Goal: Register for event/course

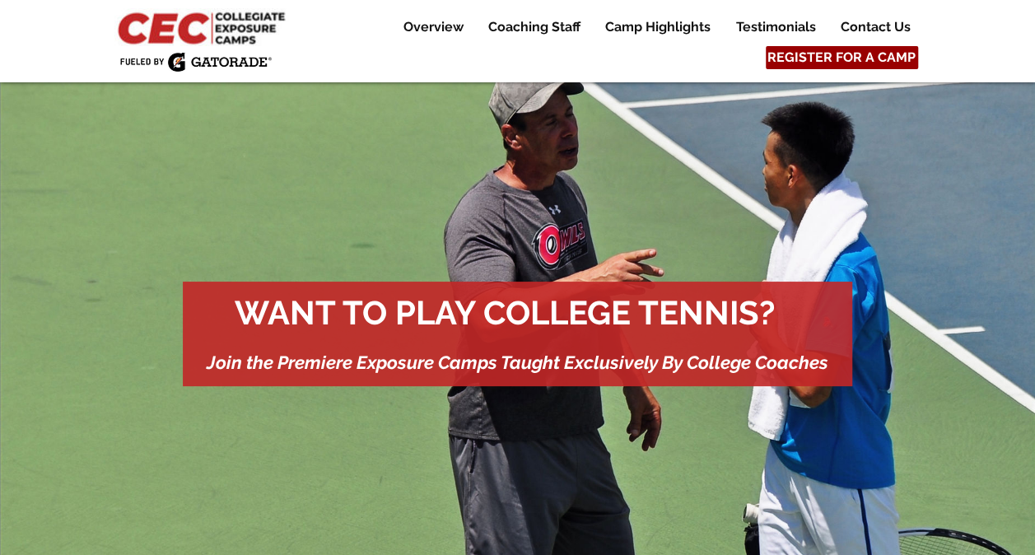
click at [848, 55] on span "REGISTER FOR A CAMP" at bounding box center [841, 58] width 148 height 18
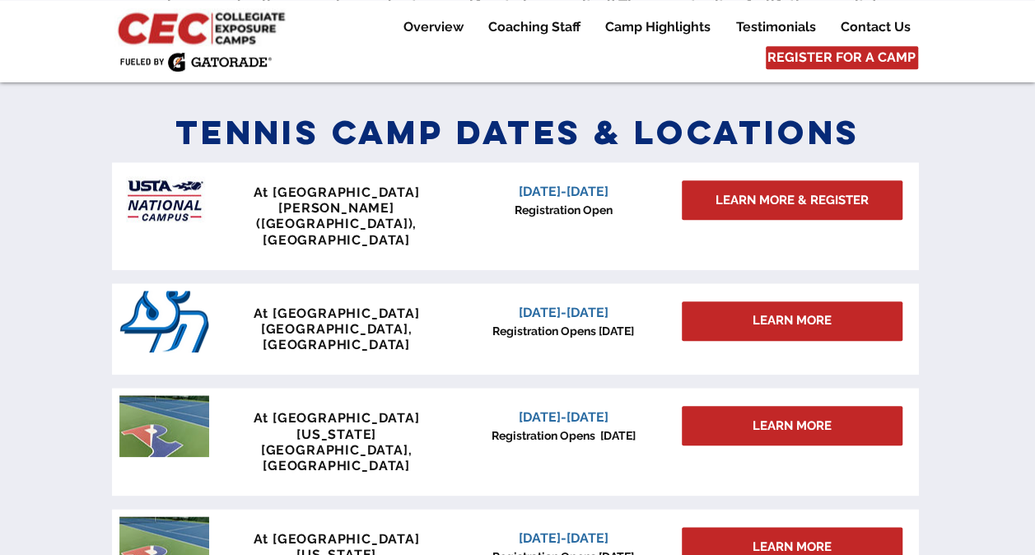
scroll to position [721, 0]
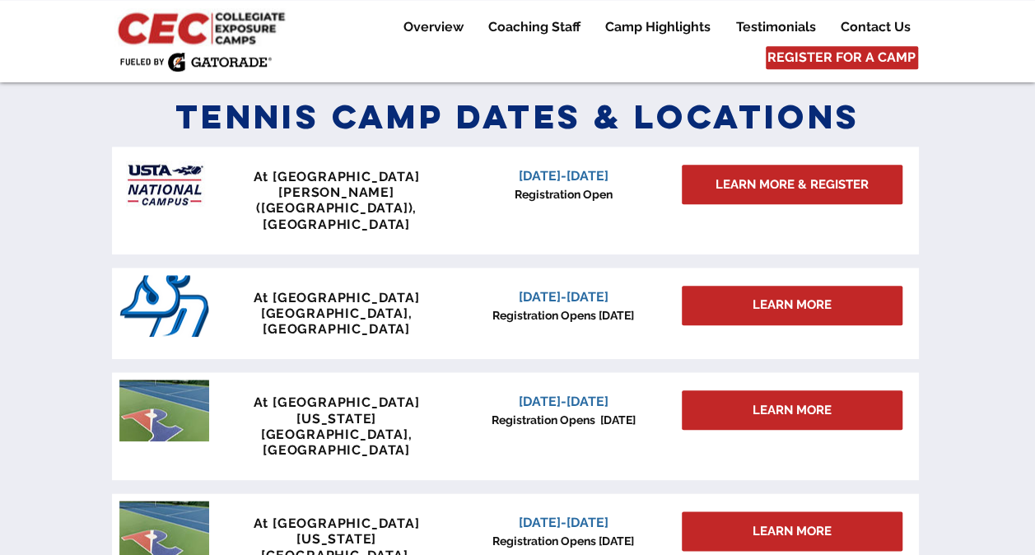
click at [983, 213] on div "main content" at bounding box center [517, 348] width 1035 height 533
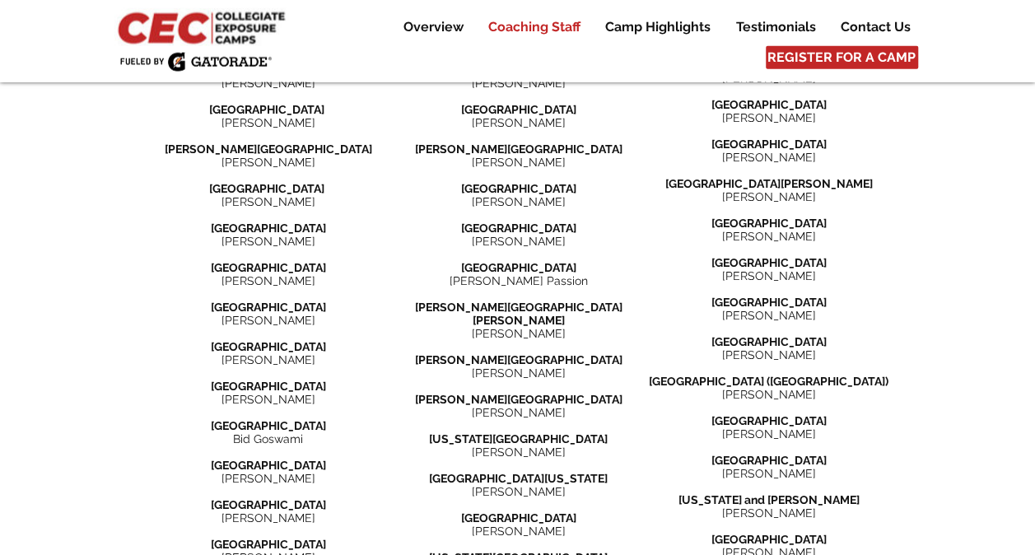
scroll to position [2059, 0]
click at [245, 393] on span "[PERSON_NAME]" at bounding box center [268, 399] width 94 height 13
drag, startPoint x: 245, startPoint y: 306, endPoint x: 277, endPoint y: 318, distance: 33.3
click at [277, 318] on div "[GEOGRAPHIC_DATA] [PERSON_NAME] ​ [GEOGRAPHIC_DATA] [PERSON_NAME] ​ [PERSON_NAM…" at bounding box center [268, 383] width 250 height 679
copy div "[PERSON_NAME] ​"
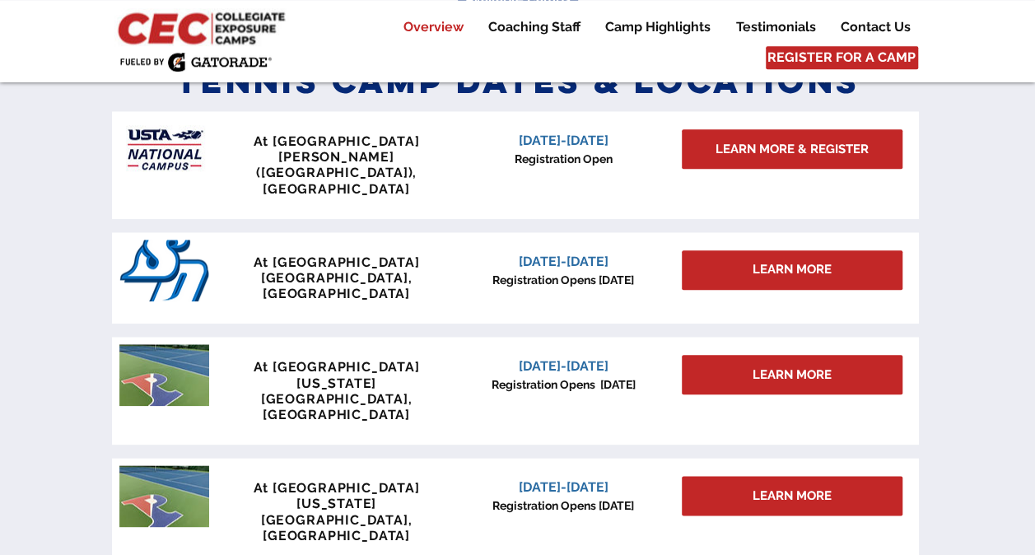
scroll to position [765, 0]
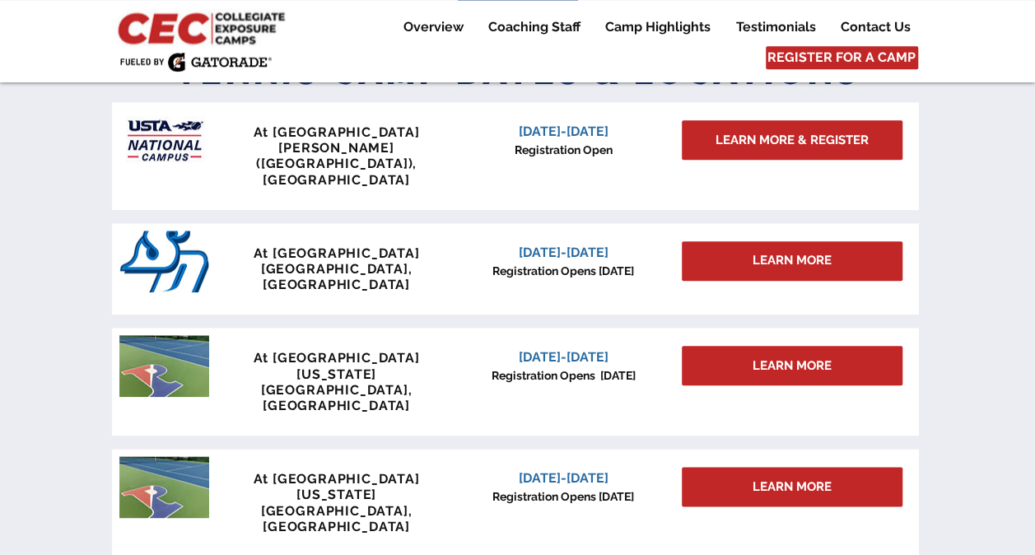
click at [64, 221] on div "main content" at bounding box center [517, 304] width 1035 height 533
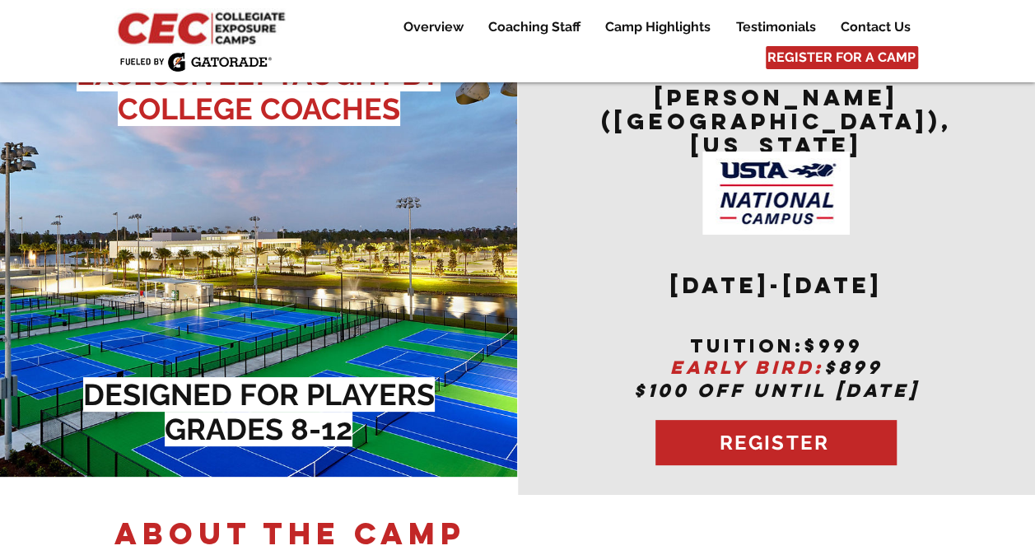
scroll to position [60, 0]
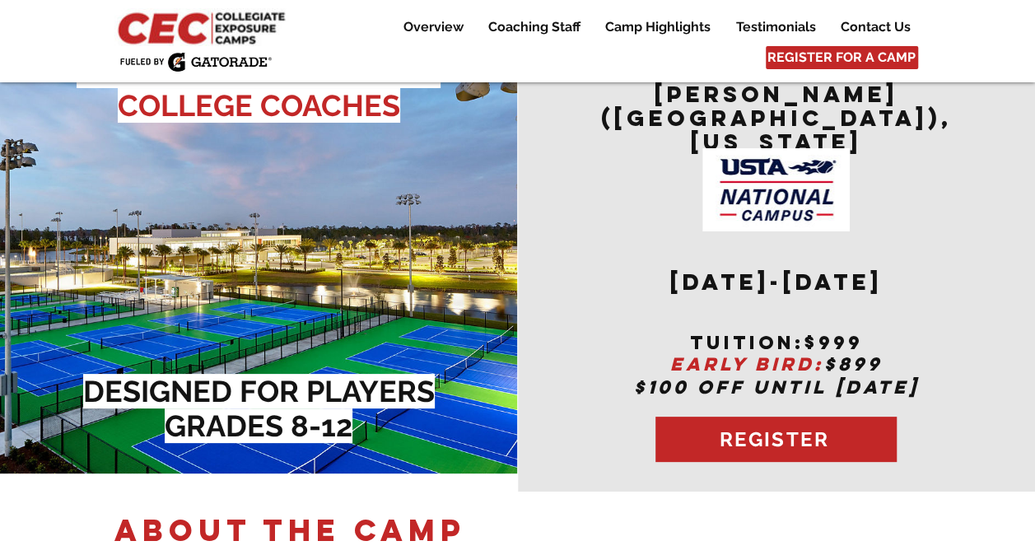
click at [319, 160] on img "main content" at bounding box center [258, 243] width 517 height 462
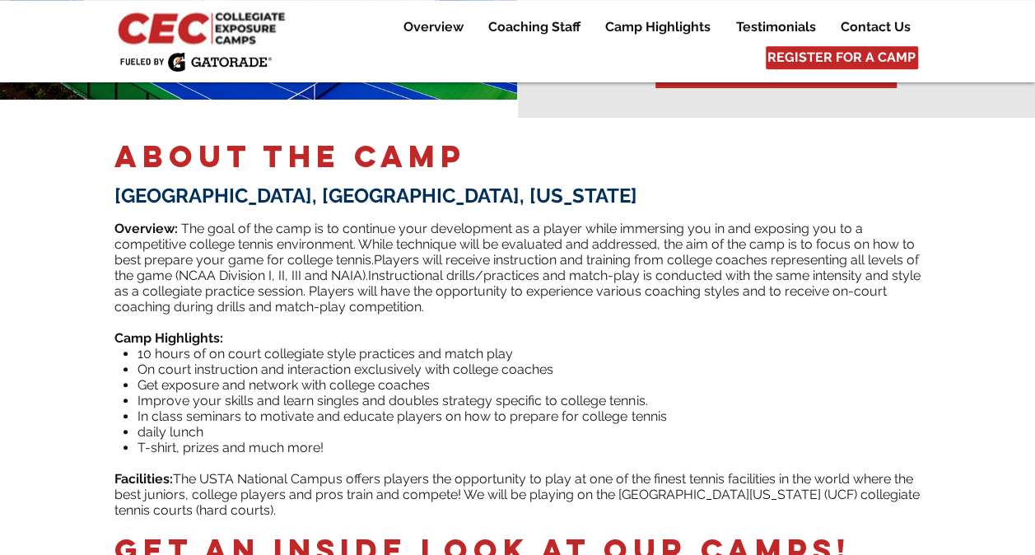
scroll to position [435, 0]
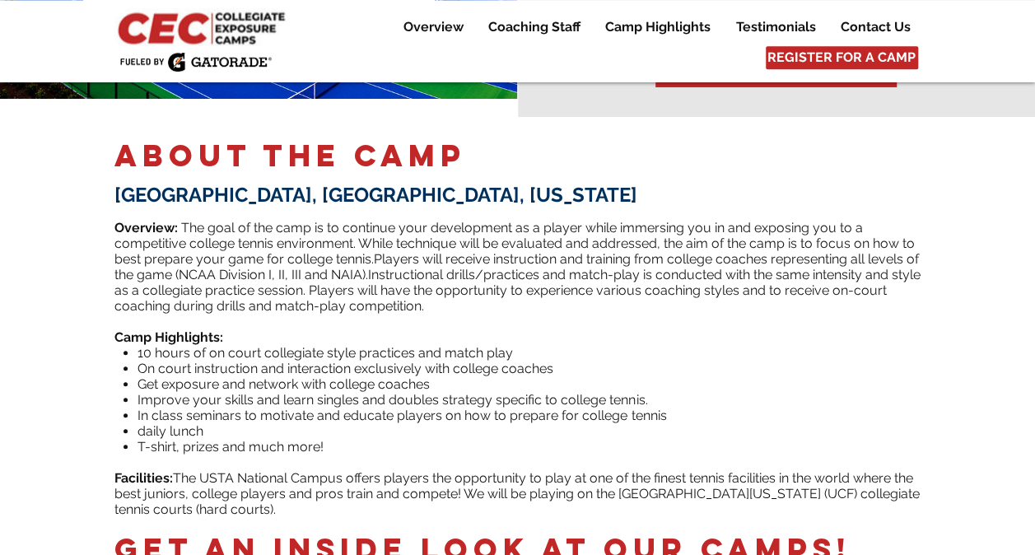
click at [374, 183] on span "USTA National Campus, Orlando, Florida" at bounding box center [375, 195] width 523 height 24
drag, startPoint x: 374, startPoint y: 177, endPoint x: 291, endPoint y: 173, distance: 83.2
click at [291, 183] on span "USTA National Campus, Orlando, Florida" at bounding box center [375, 195] width 523 height 24
click at [367, 183] on span "USTA National Campus, Orlando, Florida" at bounding box center [375, 195] width 523 height 24
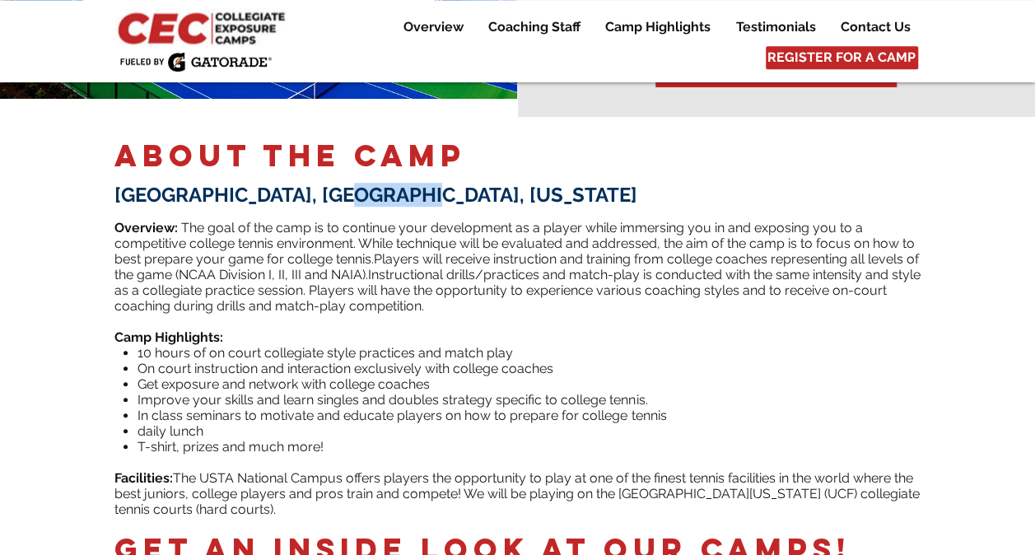
click at [367, 183] on span "USTA National Campus, Orlando, Florida" at bounding box center [375, 195] width 523 height 24
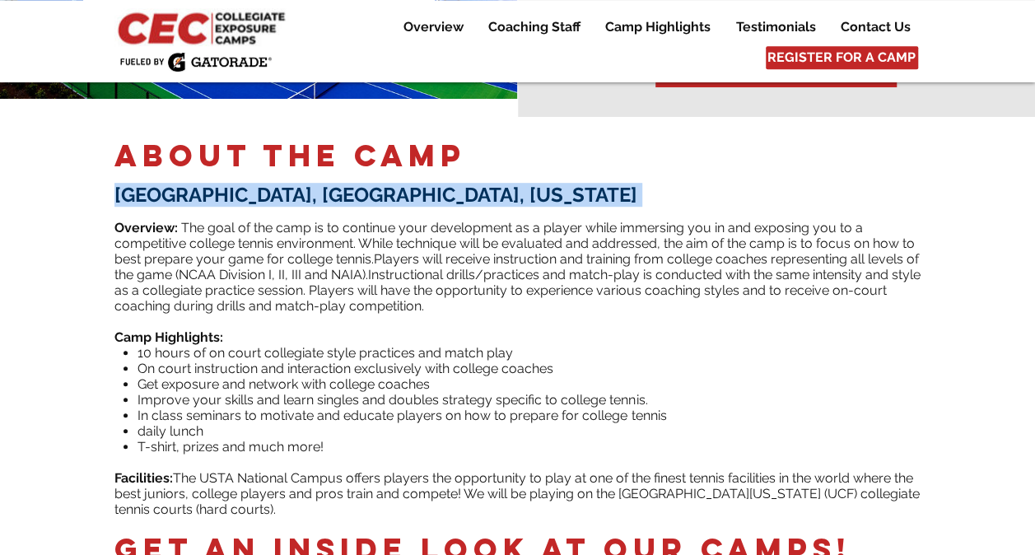
click at [367, 183] on span "USTA National Campus, Orlando, Florida" at bounding box center [375, 195] width 523 height 24
click at [387, 183] on span "USTA National Campus, Orlando, Florida" at bounding box center [375, 195] width 523 height 24
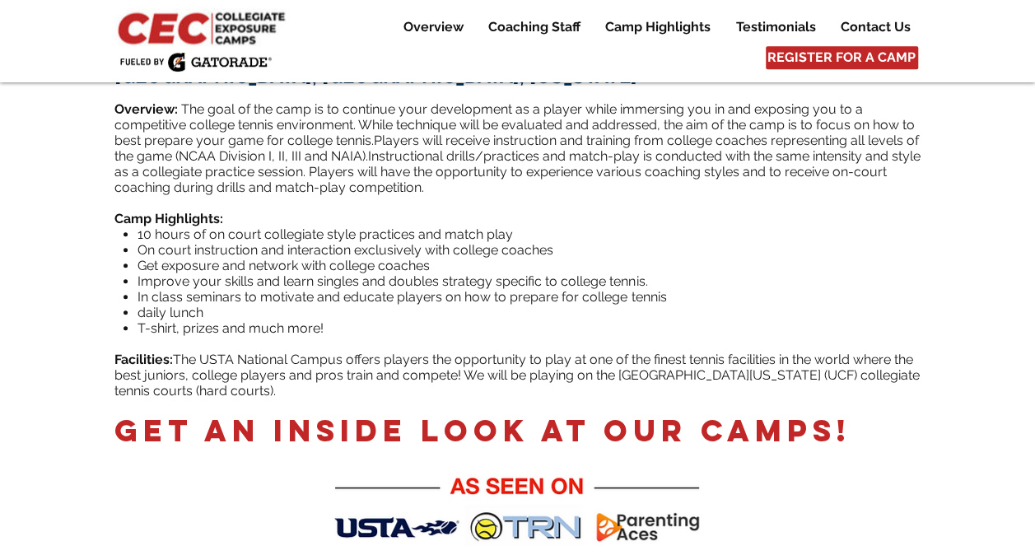
scroll to position [554, 0]
click at [495, 226] on span "10 hours of on court collegiate style practices and match play" at bounding box center [324, 234] width 375 height 16
click at [318, 241] on span "On court instruction and interaction exclusively with college coaches" at bounding box center [345, 249] width 416 height 16
drag, startPoint x: 318, startPoint y: 234, endPoint x: 270, endPoint y: 233, distance: 47.7
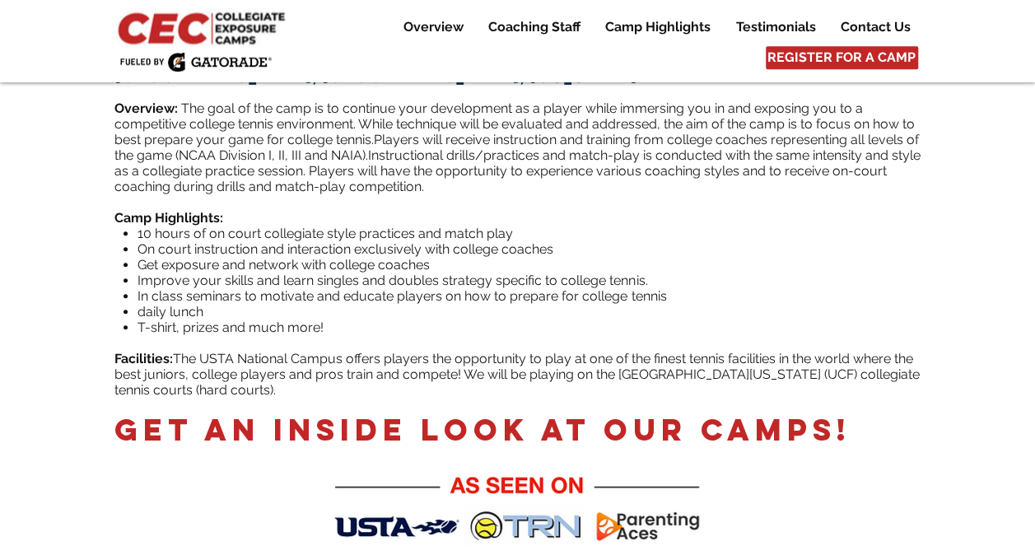
click at [270, 241] on span "On court instruction and interaction exclusively with college coaches" at bounding box center [345, 249] width 416 height 16
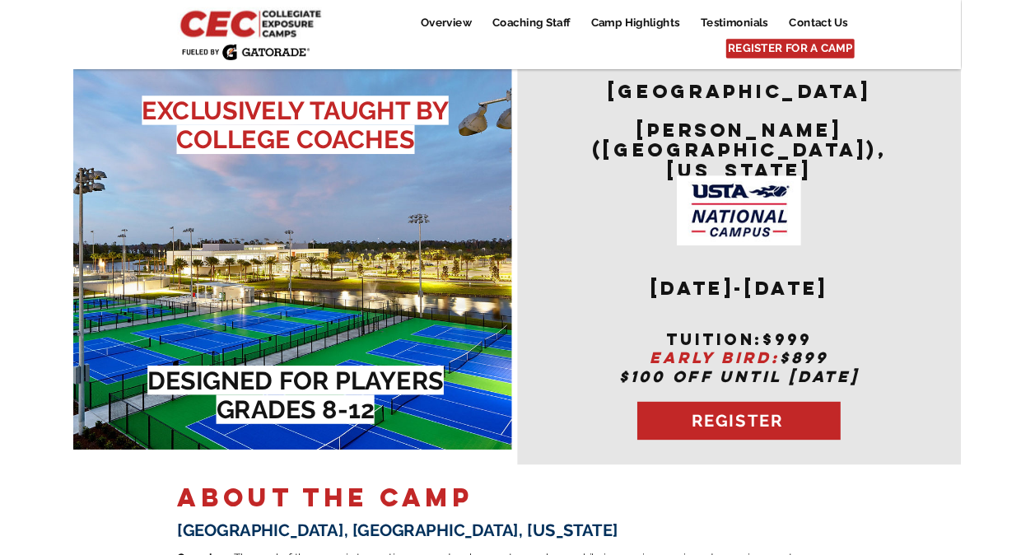
scroll to position [951, 0]
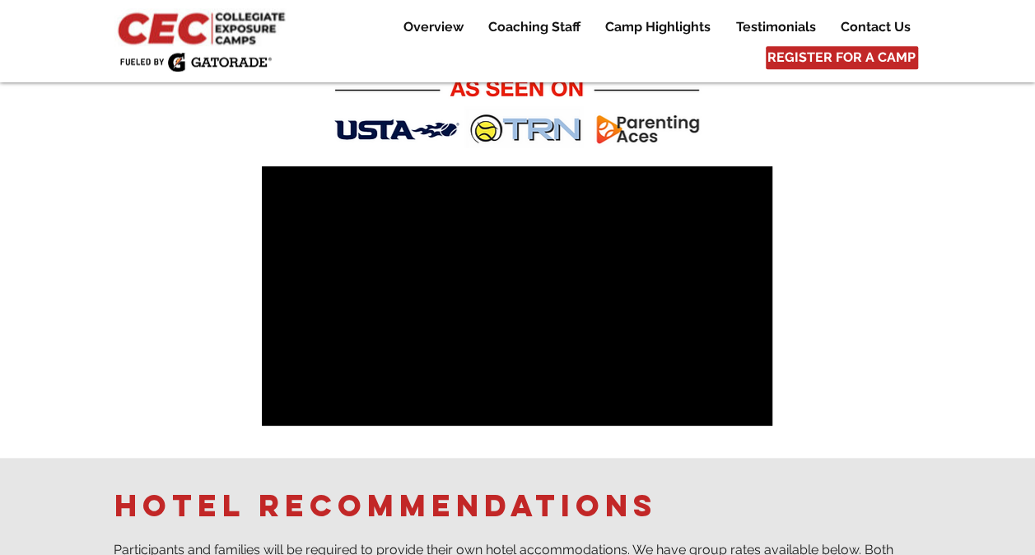
click at [288, 494] on span "hotel recommendations" at bounding box center [385, 505] width 542 height 38
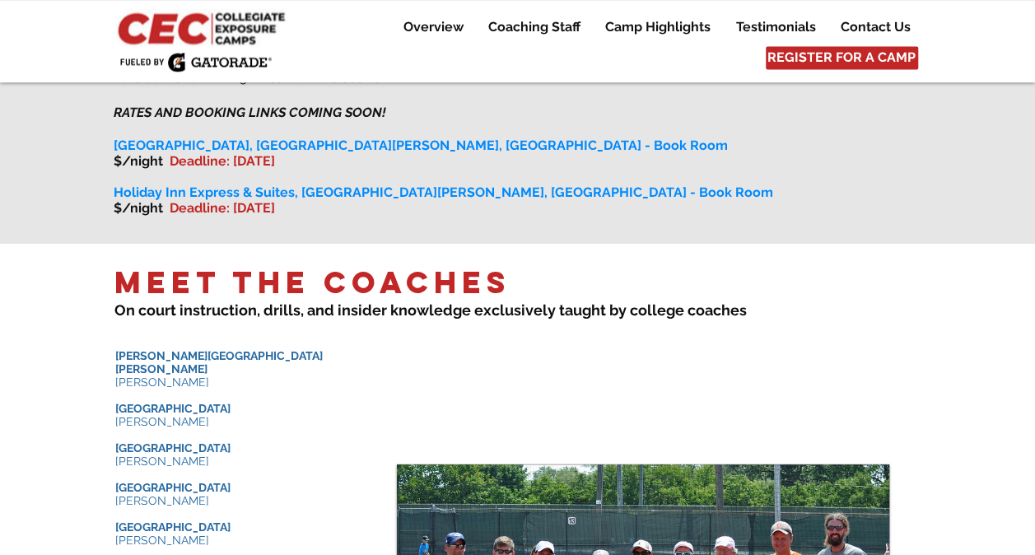
scroll to position [1441, 0]
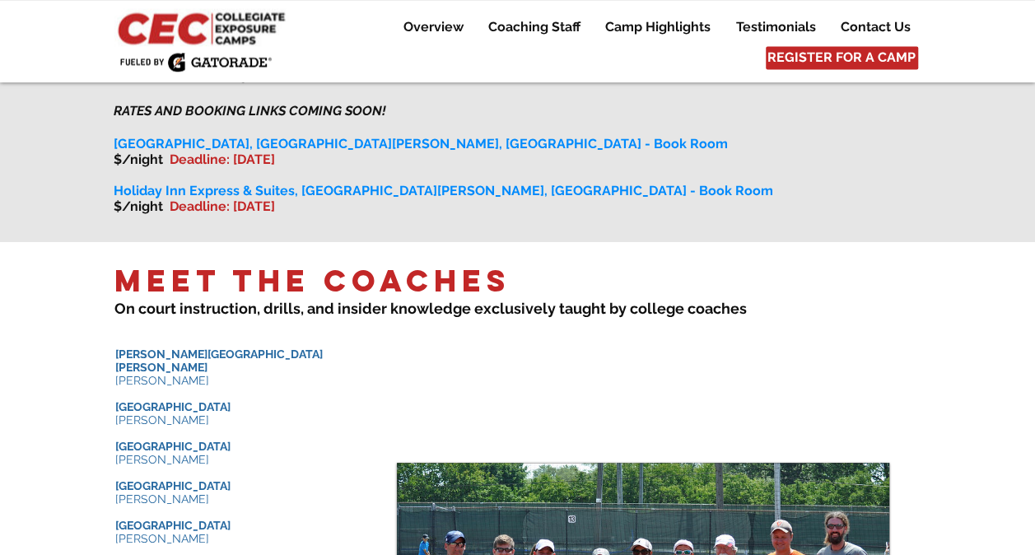
click at [191, 151] on span "Deadline: November 22" at bounding box center [222, 159] width 105 height 16
drag, startPoint x: 191, startPoint y: 151, endPoint x: 276, endPoint y: 149, distance: 84.8
click at [275, 151] on span "Deadline: November 22" at bounding box center [222, 159] width 105 height 16
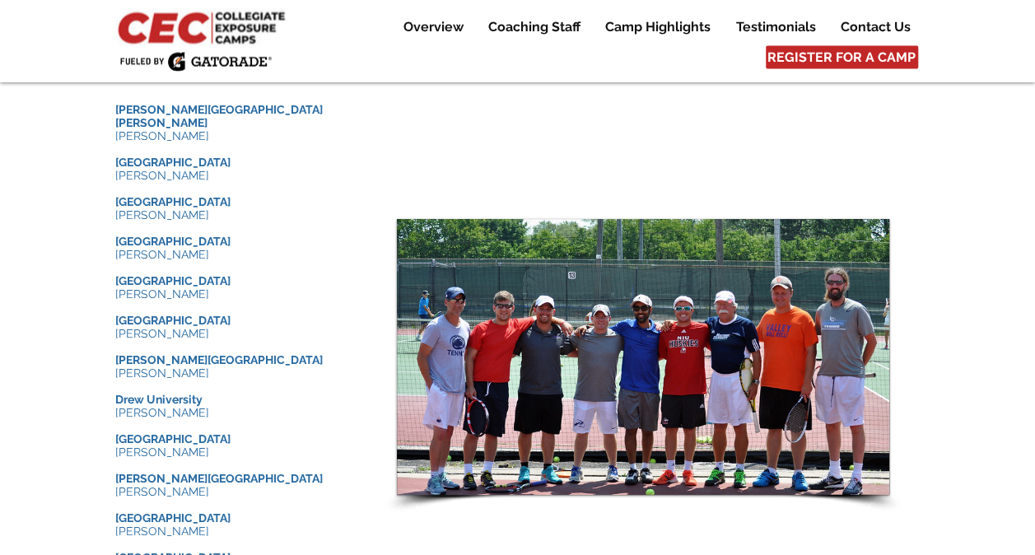
scroll to position [1689, 0]
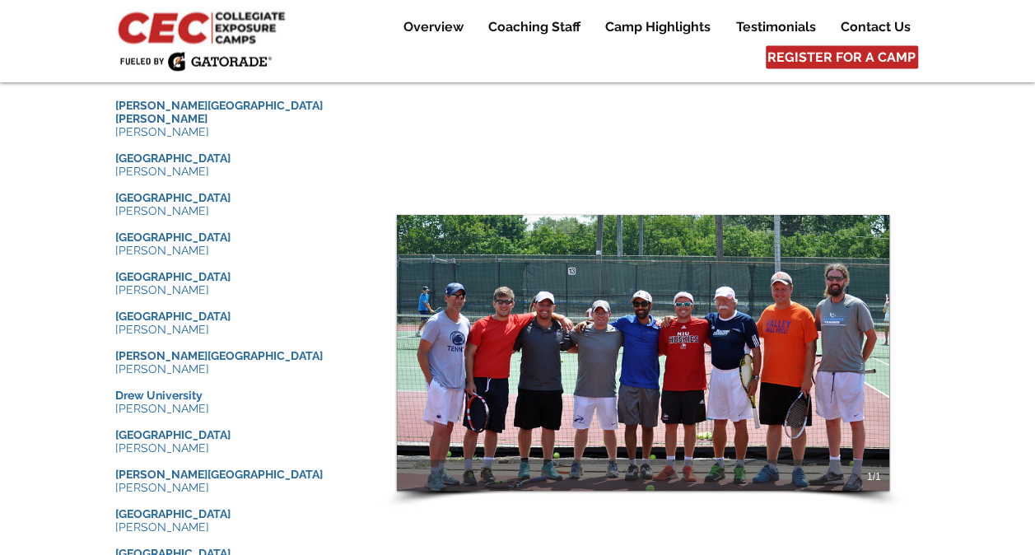
click at [687, 371] on img "Slide show gallery" at bounding box center [643, 353] width 492 height 276
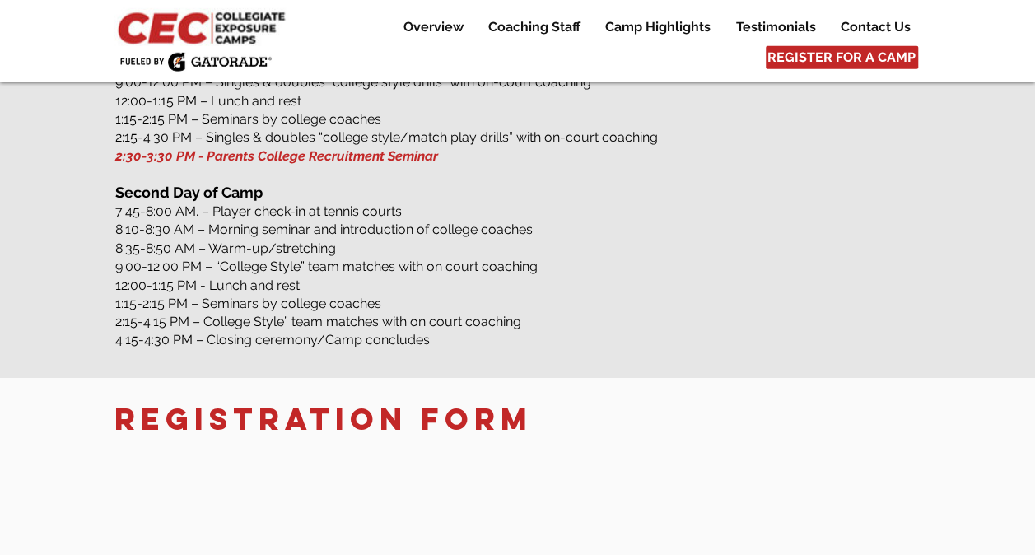
scroll to position [2408, 0]
click at [270, 160] on span "2:30-3:30 PM - Parents College Recruitment Seminar" at bounding box center [276, 156] width 323 height 16
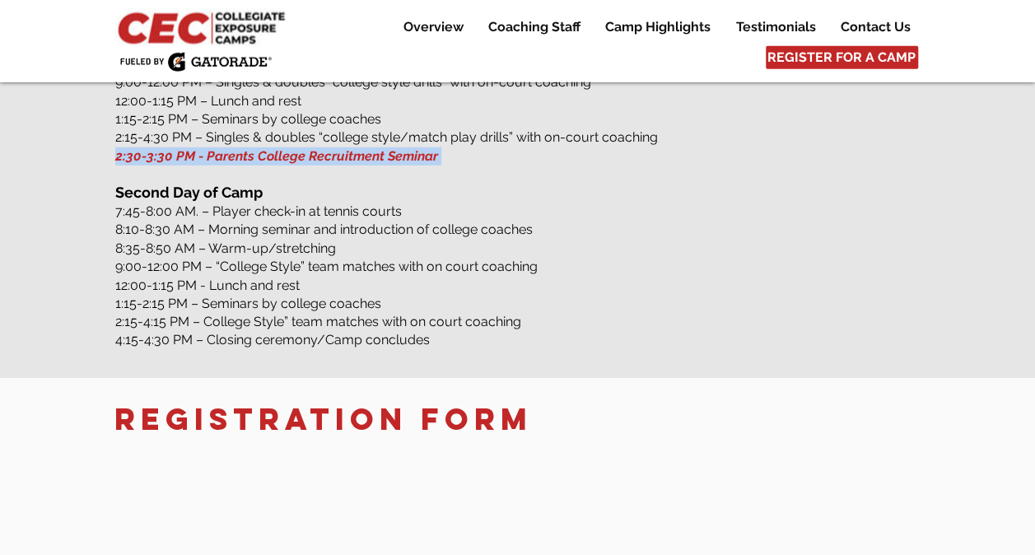
click at [270, 160] on span "2:30-3:30 PM - Parents College Recruitment Seminar" at bounding box center [276, 156] width 323 height 16
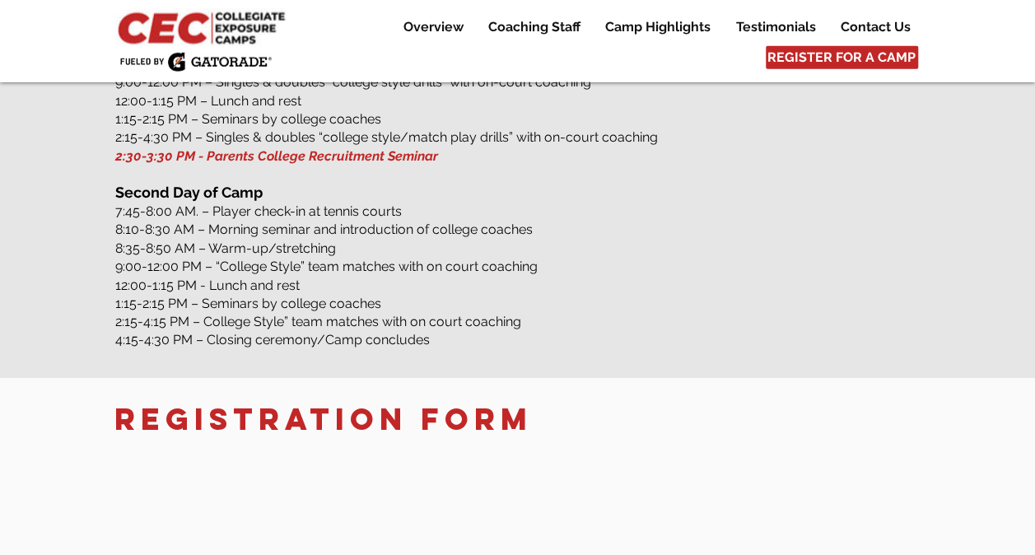
click at [302, 157] on span "2:30-3:30 PM - Parents College Recruitment Seminar" at bounding box center [276, 156] width 323 height 16
drag, startPoint x: 302, startPoint y: 157, endPoint x: 269, endPoint y: 153, distance: 33.2
click at [269, 153] on span "2:30-3:30 PM - Parents College Recruitment Seminar" at bounding box center [276, 156] width 323 height 16
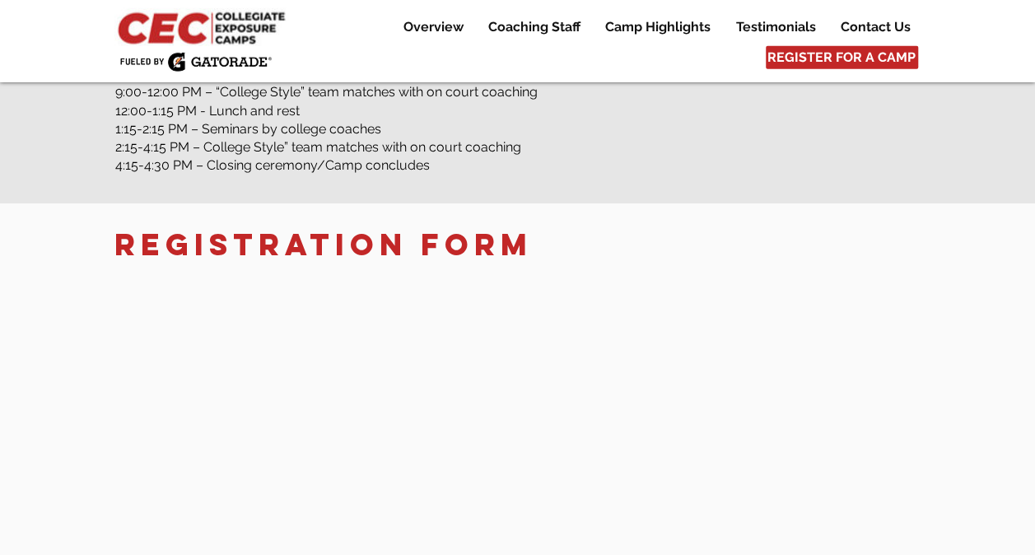
scroll to position [2583, 0]
click at [352, 151] on span "2:15-4:15 PM – College Style” team matches with on court coaching" at bounding box center [318, 147] width 406 height 16
drag, startPoint x: 352, startPoint y: 151, endPoint x: 302, endPoint y: 148, distance: 50.3
click at [302, 148] on span "2:15-4:15 PM – College Style” team matches with on court coaching" at bounding box center [318, 147] width 406 height 16
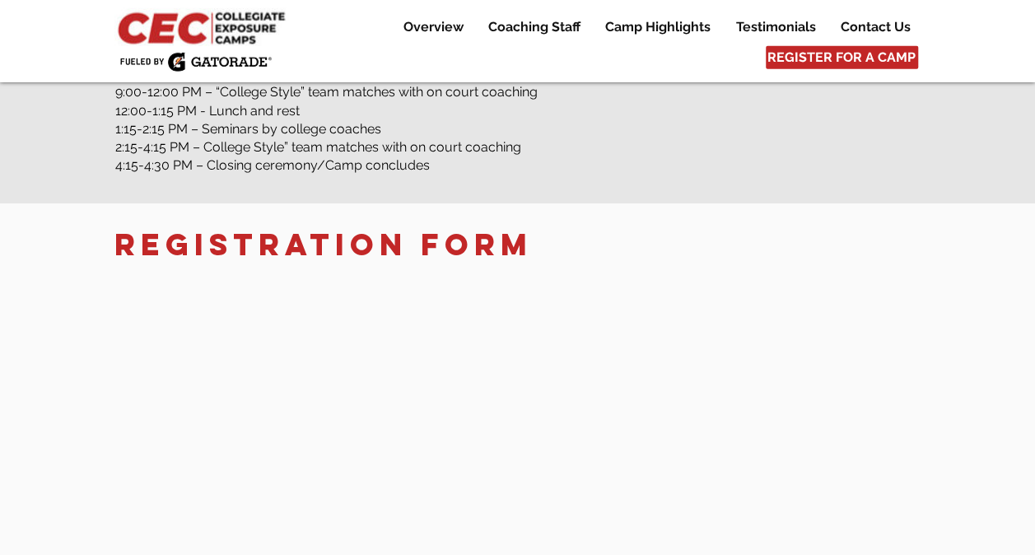
click at [405, 169] on span "4:15-4:30 PM – Closing ceremony/Camp concludes" at bounding box center [272, 165] width 314 height 16
click at [482, 161] on p "4:15-4:30 PM – Closing ceremony/Camp concludes ​" at bounding box center [518, 165] width 806 height 17
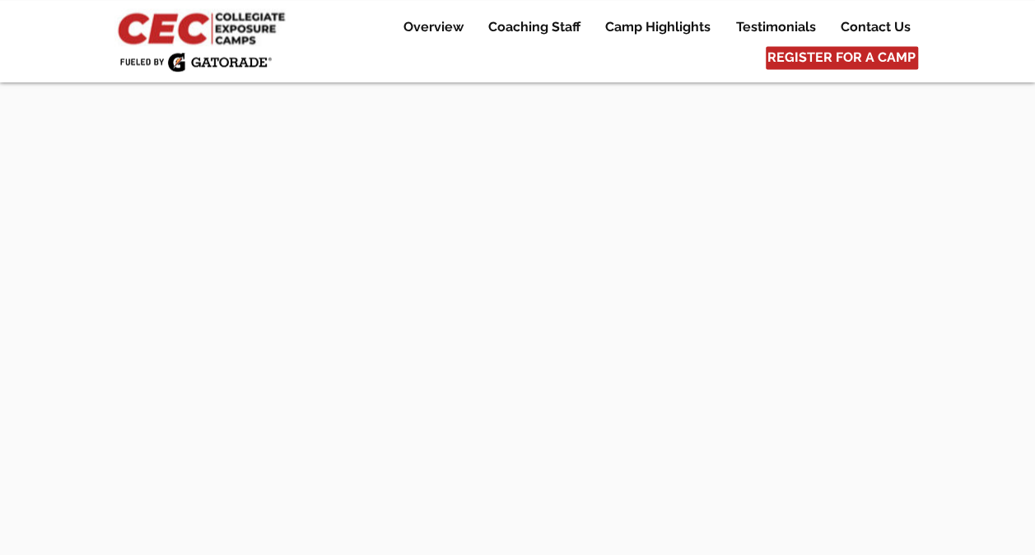
scroll to position [7370, 0]
